Goal: Information Seeking & Learning: Check status

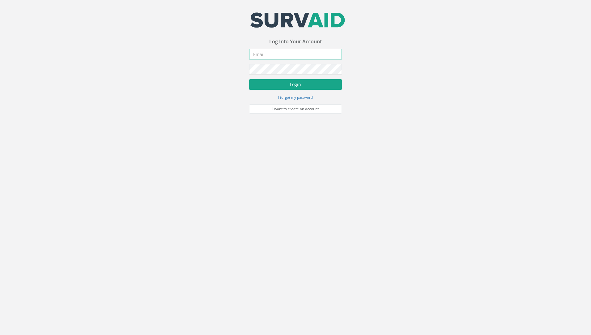
type input "[PERSON_NAME][EMAIL_ADDRESS][PERSON_NAME][DOMAIN_NAME]"
click at [284, 84] on button "Login" at bounding box center [295, 84] width 93 height 11
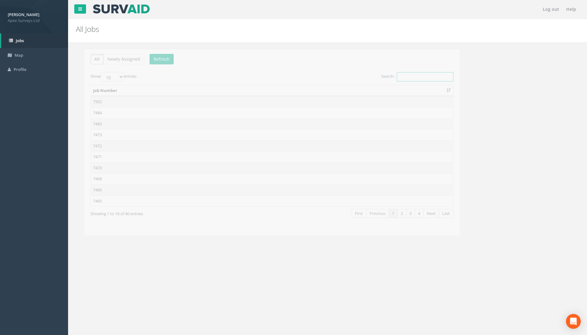
click at [398, 75] on input "Search:" at bounding box center [416, 76] width 57 height 9
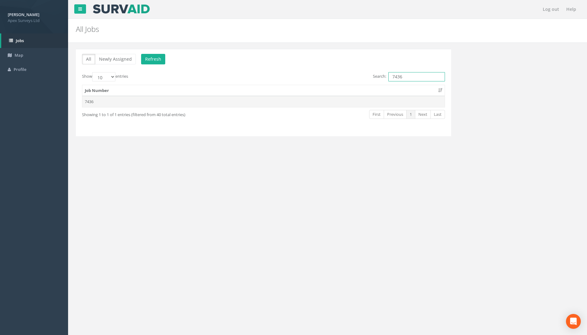
type input "7436"
click at [92, 105] on td "7436" at bounding box center [263, 101] width 362 height 11
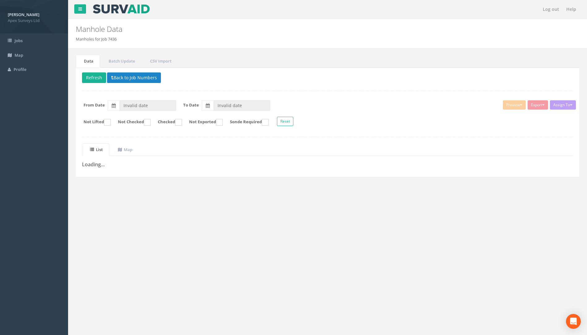
type input "[DATE]"
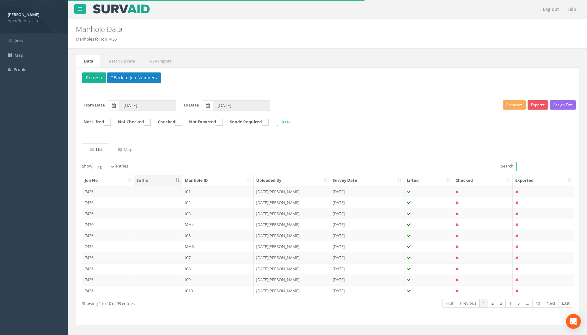
click at [540, 167] on input "Search:" at bounding box center [544, 166] width 57 height 9
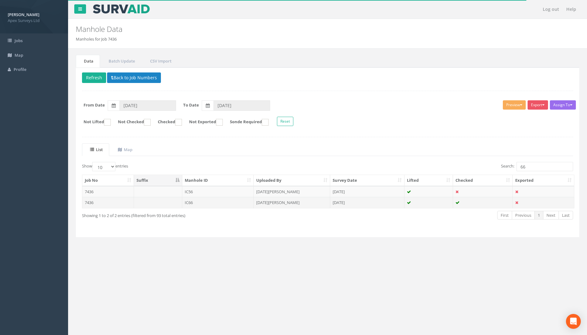
click at [86, 203] on td "7436" at bounding box center [108, 202] width 52 height 11
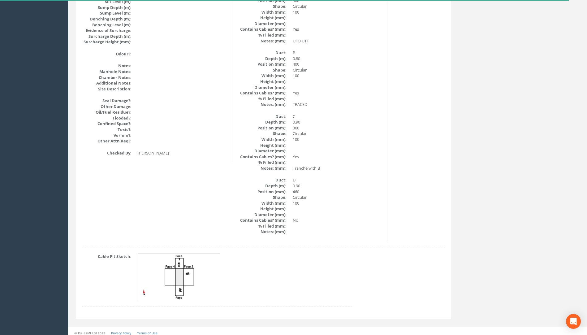
scroll to position [698, 0]
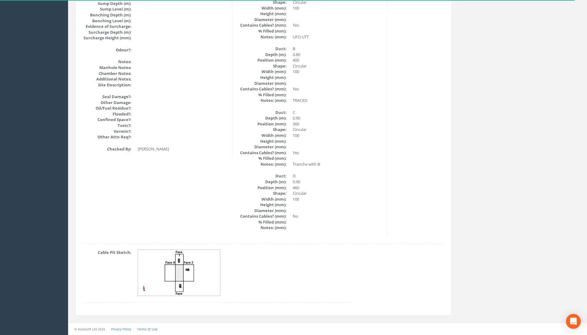
click at [184, 261] on img at bounding box center [179, 273] width 83 height 46
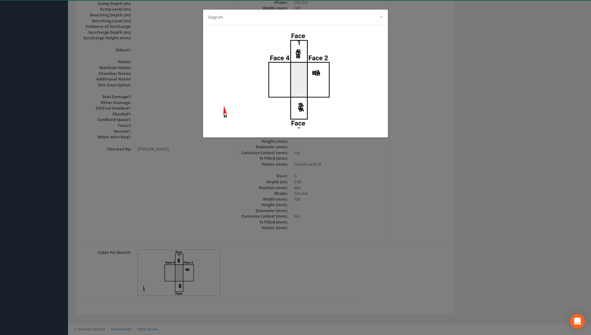
click at [469, 165] on div "Diagram ×" at bounding box center [295, 167] width 591 height 335
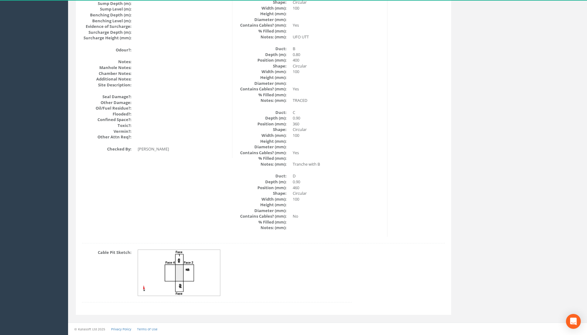
click at [193, 266] on img at bounding box center [179, 273] width 83 height 46
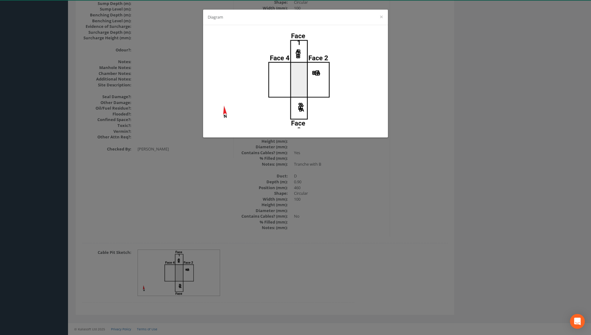
click at [421, 180] on div "Diagram ×" at bounding box center [295, 167] width 591 height 335
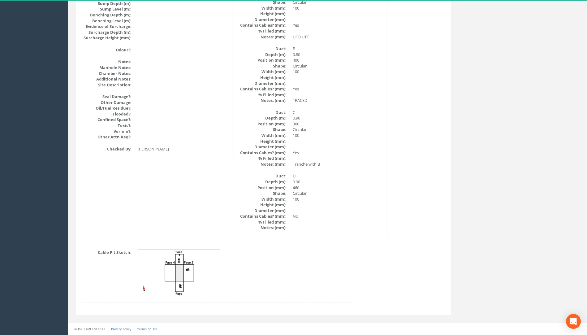
click at [192, 267] on img at bounding box center [179, 273] width 83 height 46
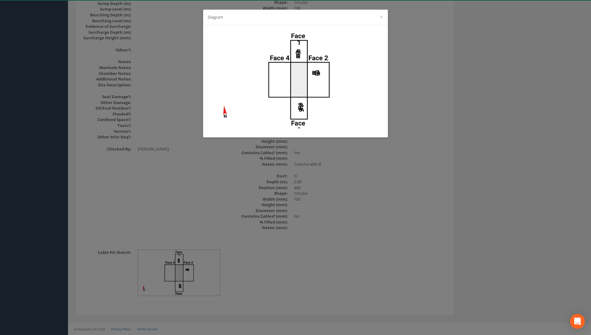
click at [522, 233] on div "Diagram ×" at bounding box center [295, 167] width 591 height 335
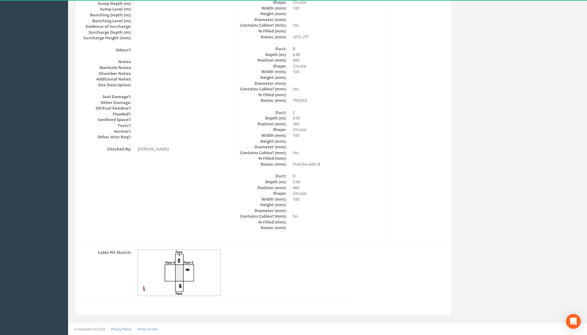
click at [182, 281] on img at bounding box center [179, 273] width 83 height 46
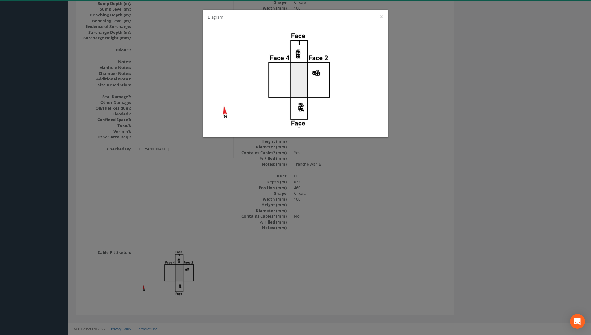
click at [485, 55] on div "Diagram ×" at bounding box center [295, 167] width 591 height 335
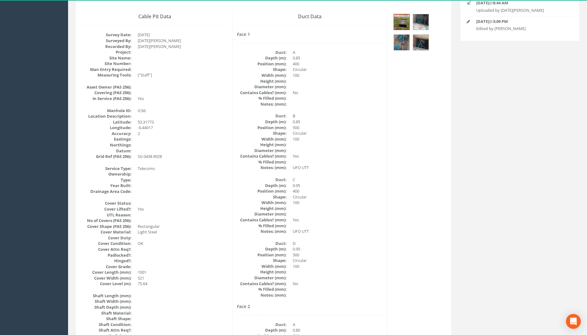
scroll to position [0, 0]
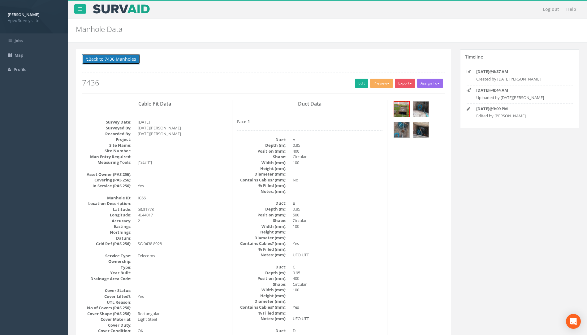
click at [126, 58] on button "Back to 7436 Manholes" at bounding box center [111, 59] width 58 height 11
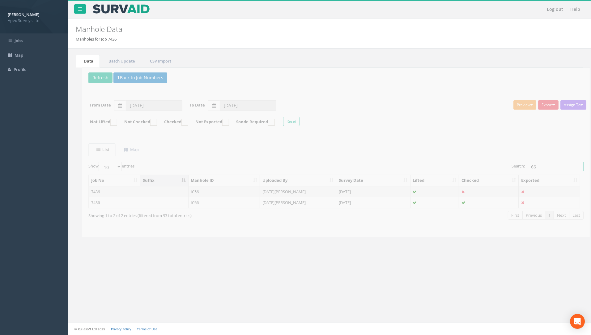
drag, startPoint x: 537, startPoint y: 167, endPoint x: 434, endPoint y: 163, distance: 103.0
click at [430, 163] on div "Search: 66" at bounding box center [455, 167] width 243 height 11
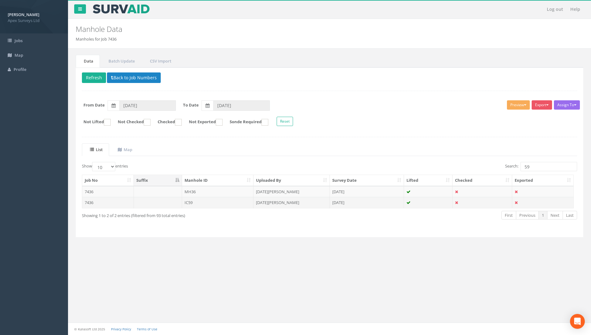
click at [91, 203] on td "7436" at bounding box center [108, 202] width 52 height 11
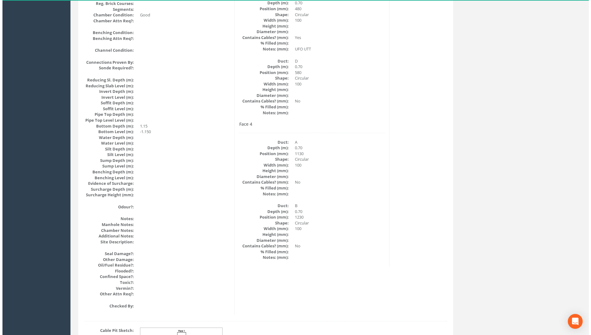
scroll to position [619, 0]
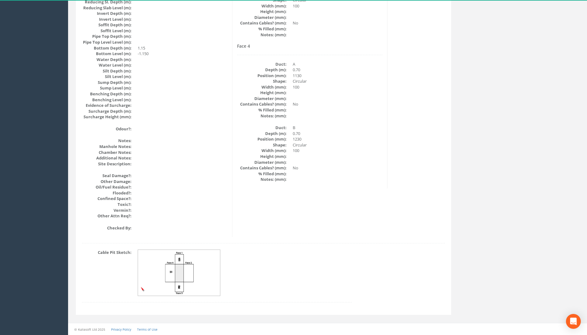
click at [186, 268] on img at bounding box center [179, 273] width 83 height 46
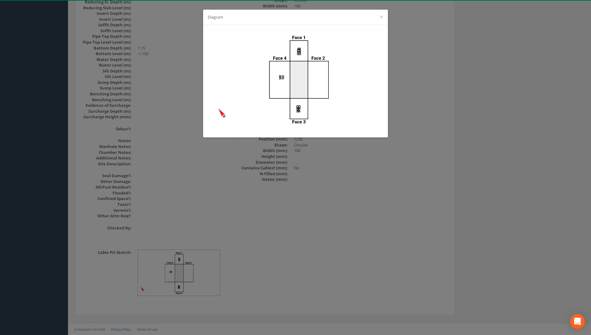
click at [458, 98] on div "Diagram ×" at bounding box center [295, 167] width 591 height 335
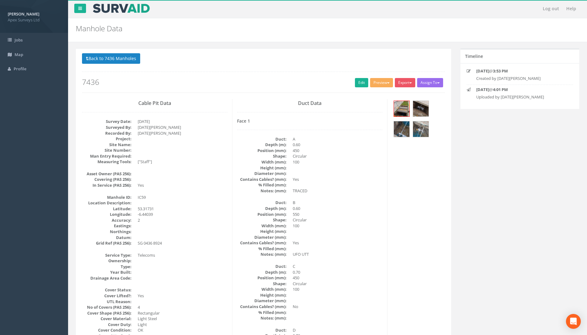
scroll to position [0, 0]
click at [139, 65] on p "Back to 7436 Manholes Back to Map" at bounding box center [263, 60] width 363 height 12
click at [130, 60] on button "Back to 7436 Manholes" at bounding box center [111, 59] width 58 height 11
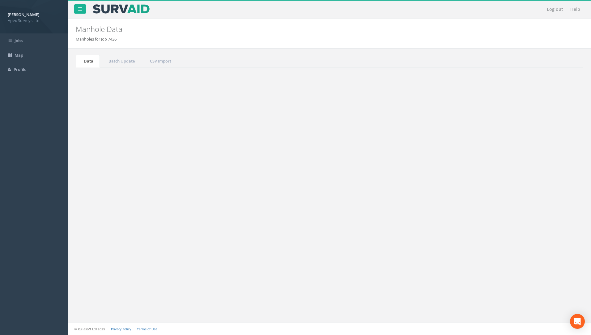
click at [462, 163] on div "Search: 59" at bounding box center [455, 167] width 243 height 11
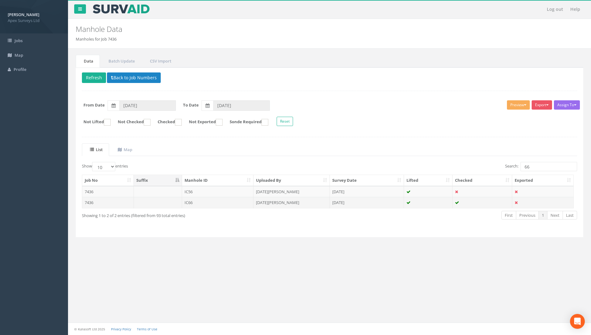
click at [90, 204] on td "7436" at bounding box center [108, 202] width 52 height 11
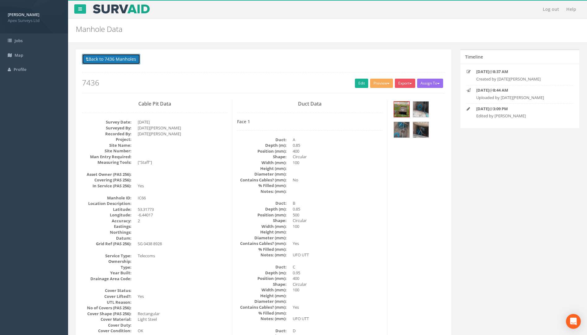
click at [104, 58] on button "Back to 7436 Manholes" at bounding box center [111, 59] width 58 height 11
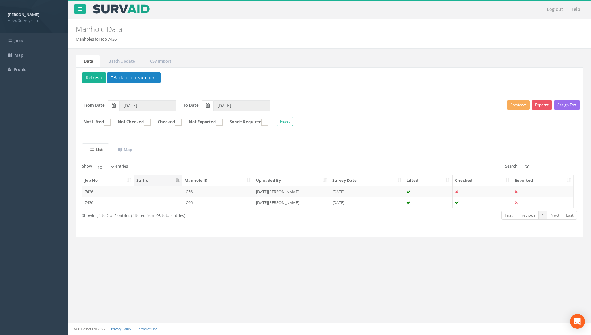
drag, startPoint x: 537, startPoint y: 168, endPoint x: 459, endPoint y: 165, distance: 77.4
click at [461, 165] on div "Search: 66" at bounding box center [455, 167] width 243 height 11
click at [88, 203] on td "7436" at bounding box center [108, 202] width 52 height 11
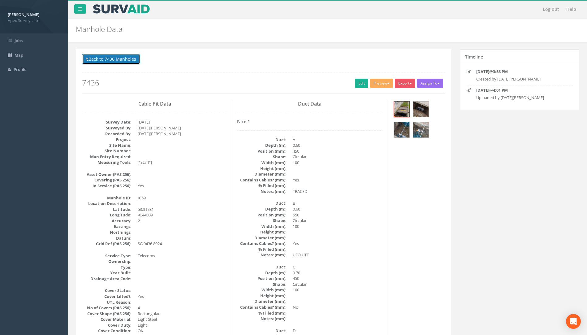
drag, startPoint x: 100, startPoint y: 58, endPoint x: 105, endPoint y: 57, distance: 5.0
click at [100, 57] on button "Back to 7436 Manholes" at bounding box center [111, 59] width 58 height 11
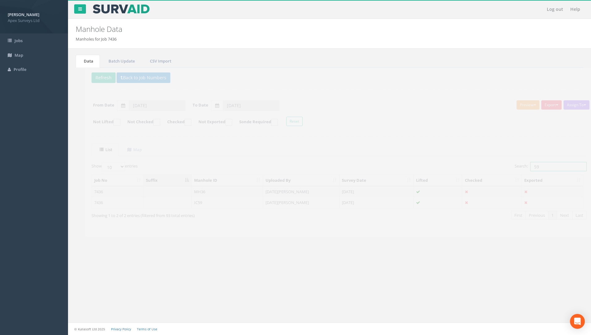
drag, startPoint x: 484, startPoint y: 164, endPoint x: 430, endPoint y: 160, distance: 53.6
click at [430, 160] on div "List Map Show 10 25 50 100 entries Search: 59 Job No Suffix Manhole ID Uploaded…" at bounding box center [329, 187] width 495 height 88
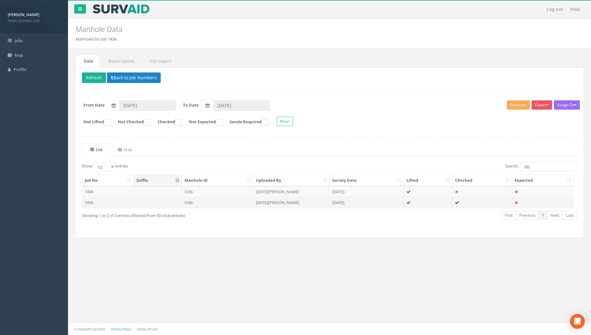
click at [93, 201] on td "7436" at bounding box center [108, 202] width 52 height 11
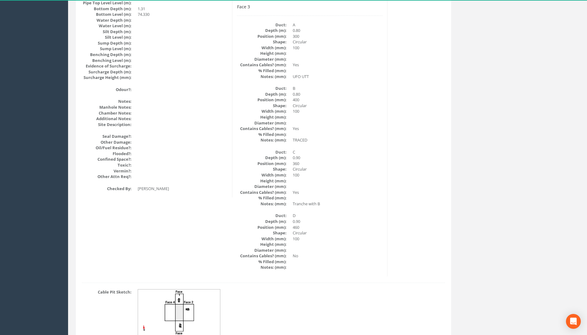
scroll to position [698, 0]
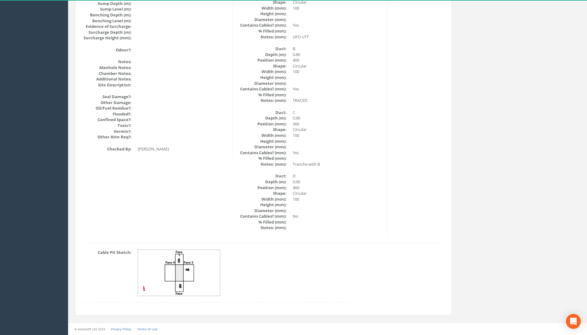
click at [164, 267] on img at bounding box center [179, 273] width 83 height 46
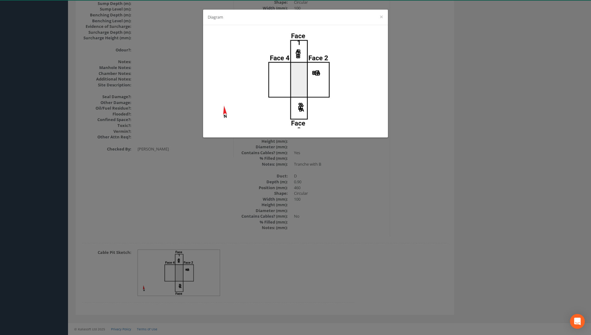
click at [447, 150] on div "Diagram ×" at bounding box center [295, 167] width 591 height 335
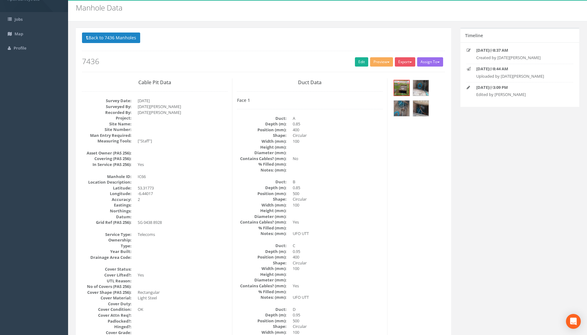
scroll to position [0, 0]
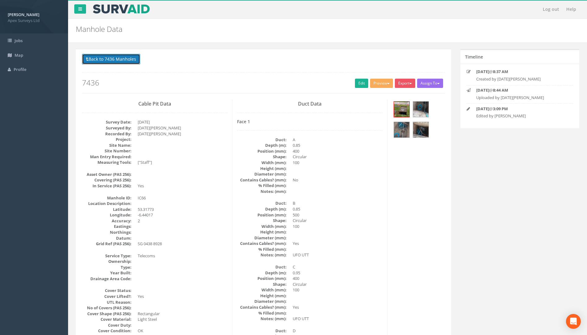
click at [115, 59] on button "Back to 7436 Manholes" at bounding box center [111, 59] width 58 height 11
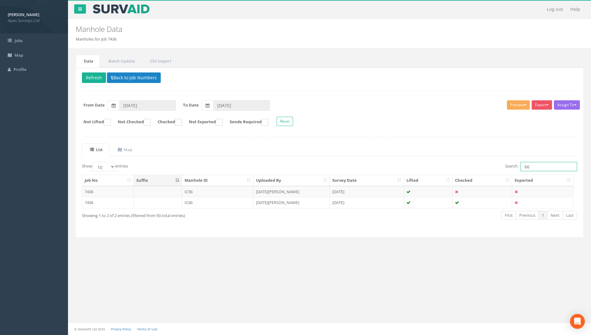
click at [458, 161] on div "List Map Show 10 25 50 100 entries Search: 66 Job No Suffix Manhole ID Uploaded…" at bounding box center [329, 187] width 495 height 88
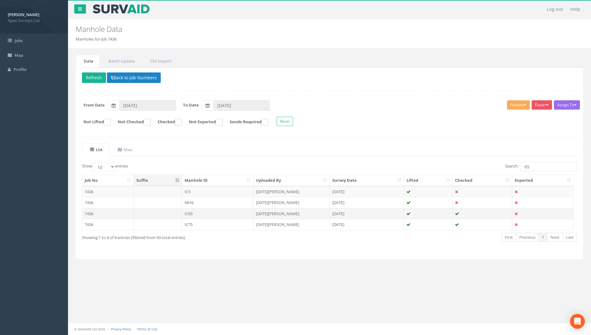
click at [87, 213] on td "7436" at bounding box center [108, 213] width 52 height 11
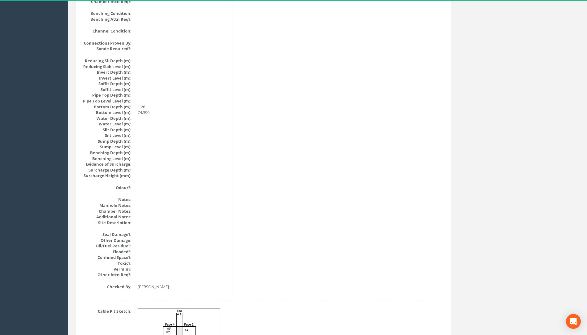
scroll to position [619, 0]
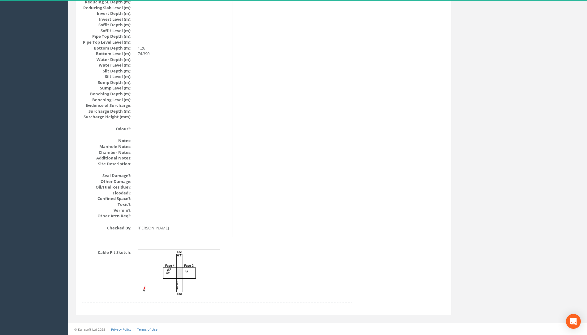
click at [178, 275] on img at bounding box center [179, 273] width 83 height 46
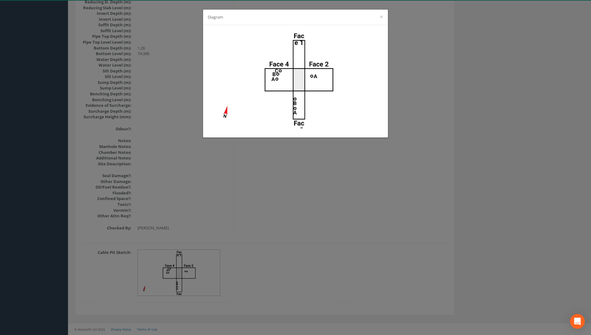
click at [325, 198] on div "Diagram ×" at bounding box center [295, 167] width 591 height 335
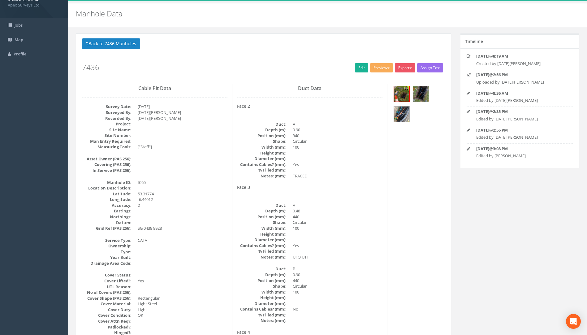
scroll to position [0, 0]
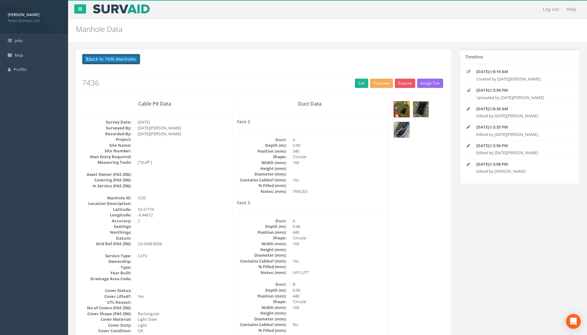
click at [126, 61] on button "Back to 7436 Manholes" at bounding box center [111, 59] width 58 height 11
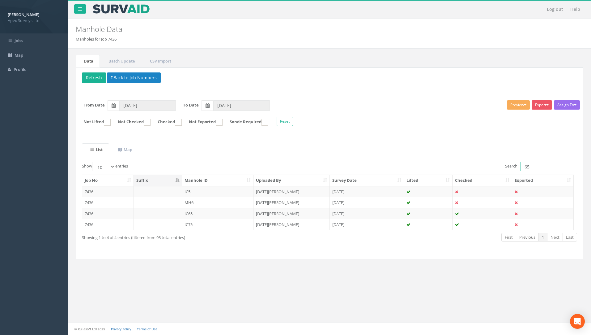
drag, startPoint x: 538, startPoint y: 167, endPoint x: 490, endPoint y: 164, distance: 48.6
click at [490, 164] on div "Search: 65" at bounding box center [455, 167] width 243 height 11
click at [90, 212] on td "7436" at bounding box center [108, 213] width 52 height 11
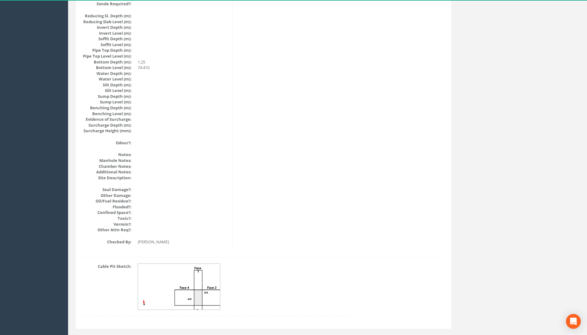
scroll to position [619, 0]
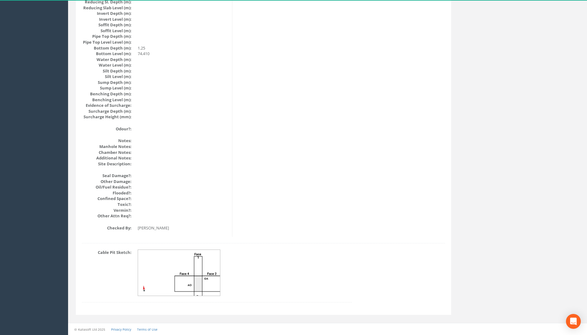
click at [195, 271] on img at bounding box center [179, 273] width 83 height 46
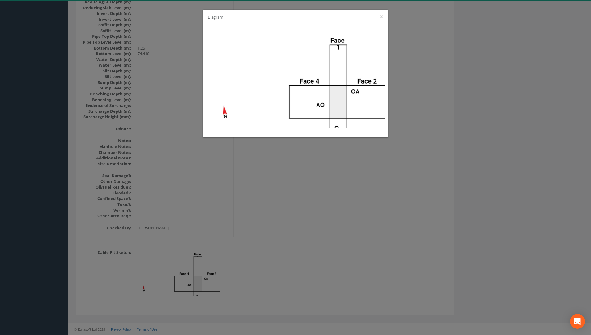
click at [340, 191] on div "Diagram ×" at bounding box center [295, 167] width 591 height 335
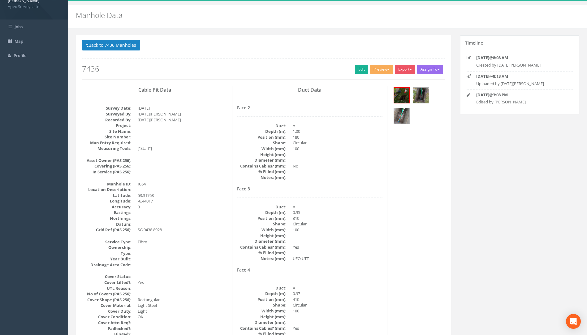
scroll to position [0, 0]
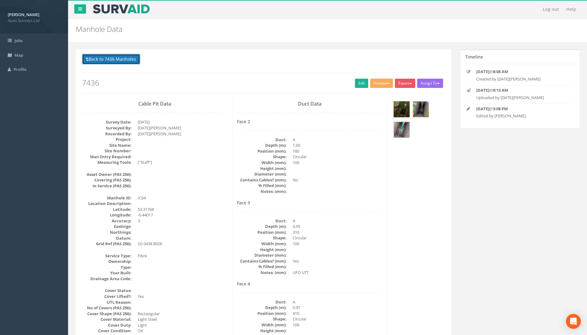
drag, startPoint x: 114, startPoint y: 59, endPoint x: 130, endPoint y: 61, distance: 15.6
click at [114, 59] on button "Back to 7436 Manholes" at bounding box center [111, 59] width 58 height 11
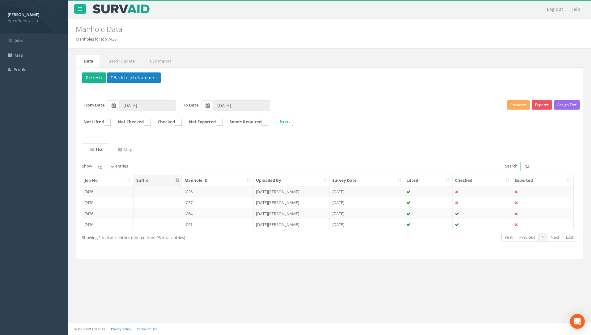
drag, startPoint x: 547, startPoint y: 169, endPoint x: 464, endPoint y: 162, distance: 83.5
click at [473, 164] on div "Search: 64" at bounding box center [455, 167] width 243 height 11
click at [91, 212] on td "7436" at bounding box center [108, 213] width 52 height 11
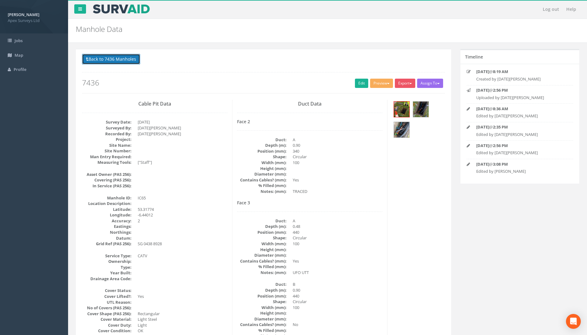
click at [125, 64] on button "Back to 7436 Manholes" at bounding box center [111, 59] width 58 height 11
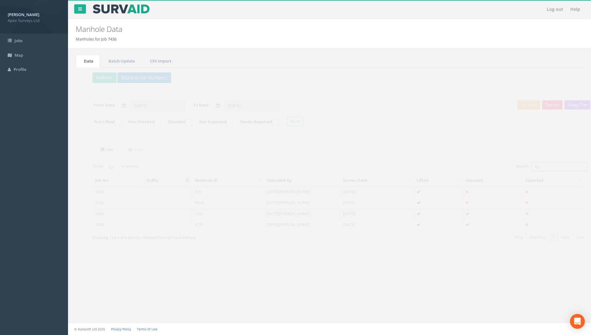
drag, startPoint x: 539, startPoint y: 168, endPoint x: 497, endPoint y: 169, distance: 42.1
click at [497, 169] on div "Search: 65" at bounding box center [455, 167] width 243 height 11
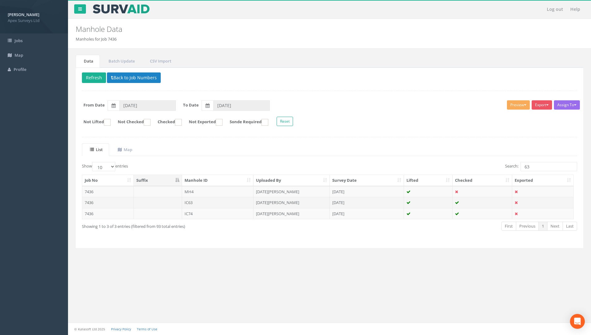
click at [91, 203] on td "7436" at bounding box center [108, 202] width 52 height 11
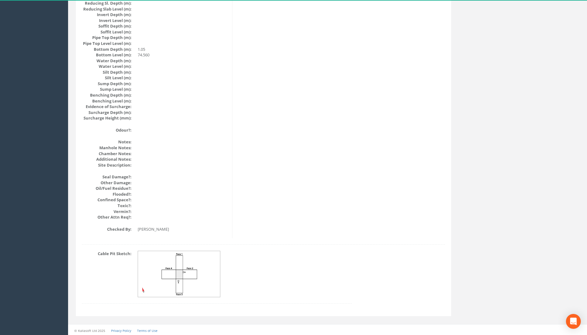
scroll to position [619, 0]
click at [192, 281] on img at bounding box center [179, 273] width 83 height 46
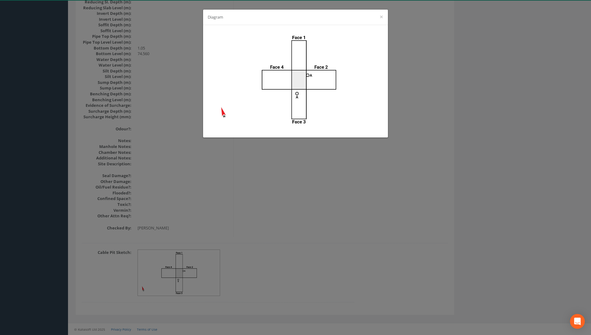
click at [280, 227] on div "Diagram ×" at bounding box center [295, 167] width 591 height 335
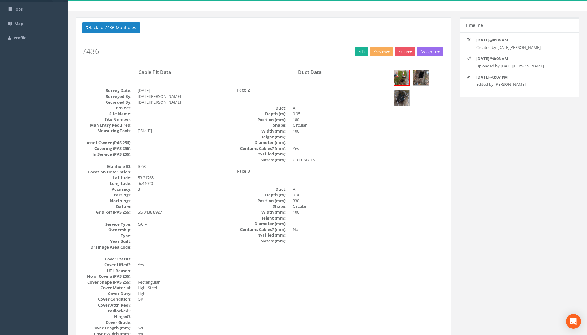
scroll to position [0, 0]
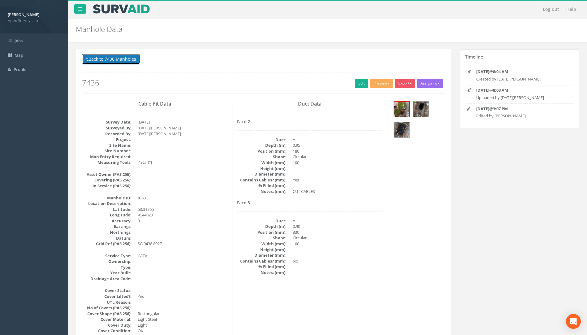
click at [114, 58] on button "Back to 7436 Manholes" at bounding box center [111, 59] width 58 height 11
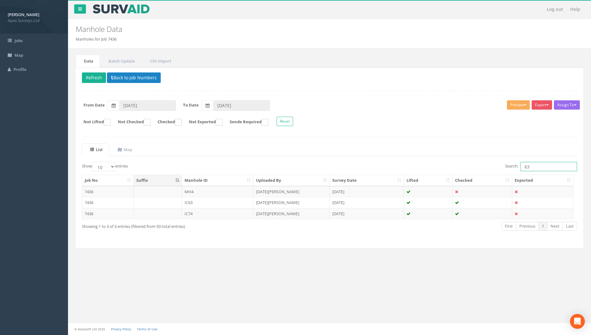
click at [531, 164] on input "63" at bounding box center [549, 166] width 57 height 9
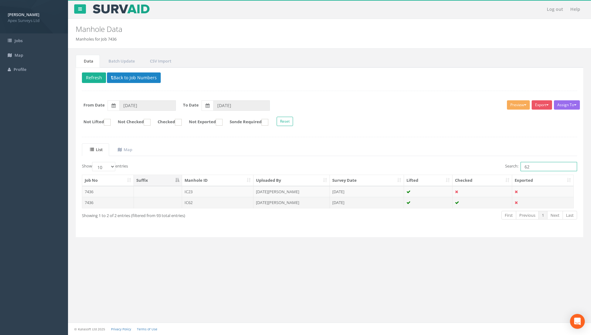
type input "62"
click at [93, 203] on td "7436" at bounding box center [108, 202] width 52 height 11
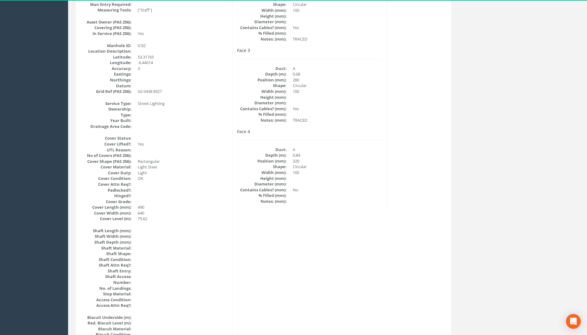
scroll to position [62, 0]
